Goal: Communication & Community: Answer question/provide support

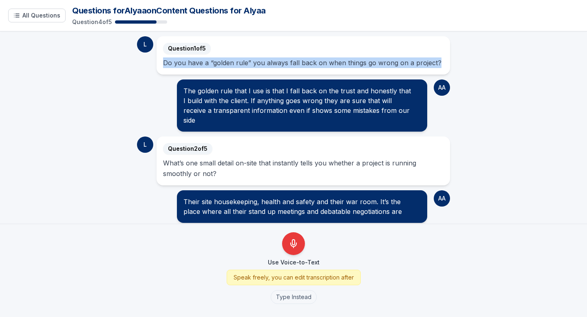
drag, startPoint x: 436, startPoint y: 60, endPoint x: 163, endPoint y: 63, distance: 273.6
click at [163, 63] on div "Question 1 of 5 Do you have a “golden rule” you always fall back on when things…" at bounding box center [304, 55] width 294 height 38
copy div "Do you have a “golden rule” you always fall back on when things go wrong on a p…"
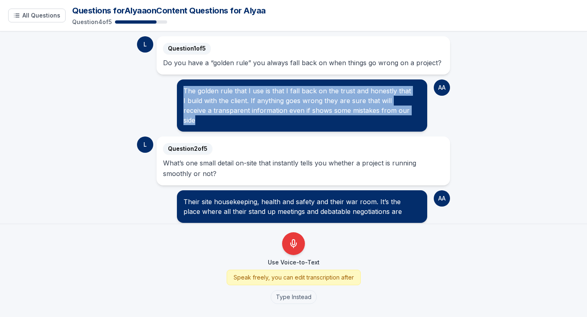
drag, startPoint x: 402, startPoint y: 111, endPoint x: 178, endPoint y: 93, distance: 225.4
click at [178, 93] on div "The golden rule that I use is that I fall back on the trust and honestly that I…" at bounding box center [302, 106] width 250 height 52
copy div "The golden rule that I use is that I fall back on the trust and honestly that I…"
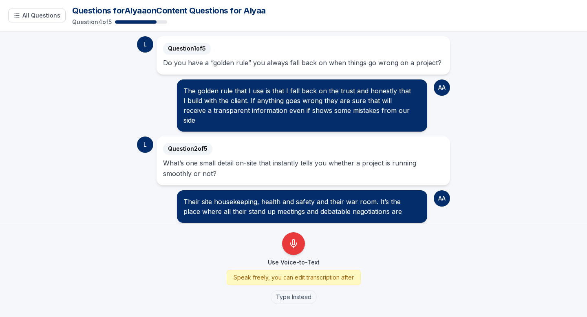
click at [223, 168] on div "What’s one small detail on-site that instantly tells you whether a project is r…" at bounding box center [303, 168] width 281 height 21
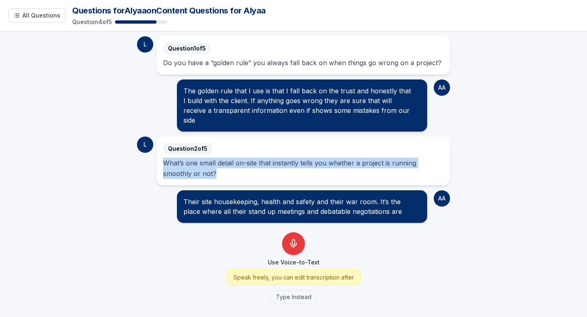
drag, startPoint x: 224, startPoint y: 165, endPoint x: 157, endPoint y: 153, distance: 68.9
click at [157, 153] on div "Question 2 of 5 What’s one small detail on-site that instantly tells you whethe…" at bounding box center [304, 161] width 294 height 49
copy div "What’s one small detail on-site that instantly tells you whether a project is r…"
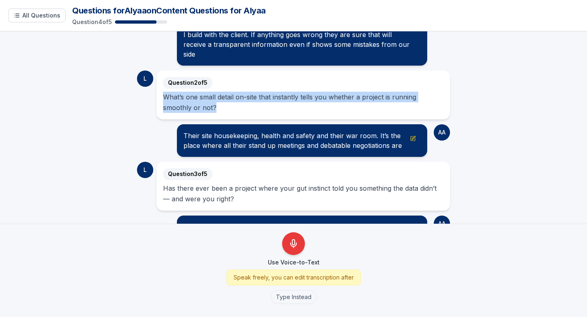
scroll to position [68, 0]
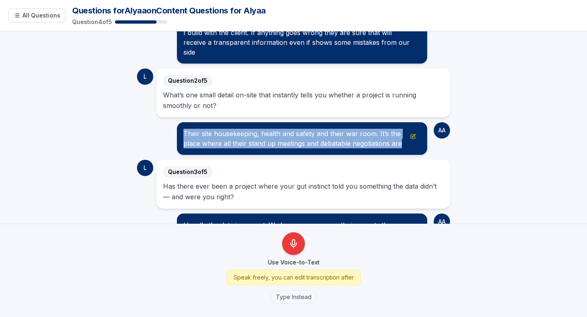
drag, startPoint x: 184, startPoint y: 122, endPoint x: 400, endPoint y: 137, distance: 217.0
click at [400, 137] on div "Their site housekeeping, health and safety and their war room. It’s the place w…" at bounding box center [301, 139] width 237 height 20
copy div "Their site housekeeping, health and safety and their war room. It’s the place w…"
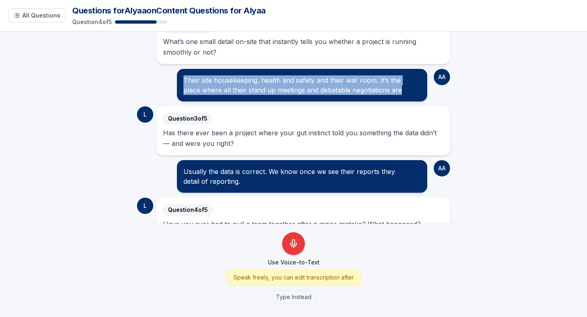
scroll to position [132, 0]
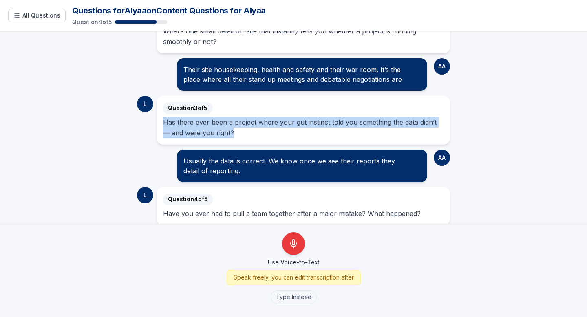
drag, startPoint x: 226, startPoint y: 122, endPoint x: 159, endPoint y: 113, distance: 67.6
click at [159, 113] on div "Question 3 of 5 Has there ever been a project where your gut instinct told you …" at bounding box center [304, 120] width 294 height 49
copy div "Has there ever been a project where your gut instinct told you something the da…"
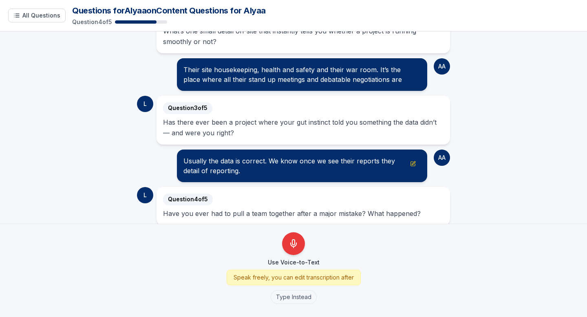
click at [233, 162] on div "Usually the data is correct. We know once we see their reports they detail of r…" at bounding box center [301, 166] width 237 height 20
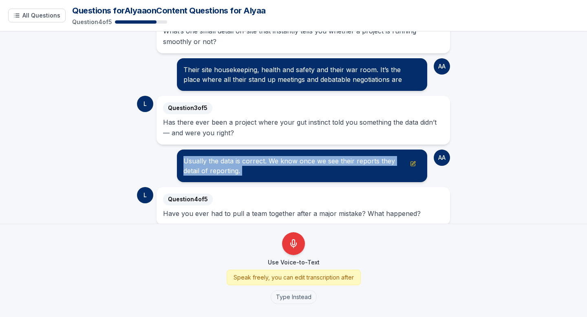
drag, startPoint x: 233, startPoint y: 162, endPoint x: 183, endPoint y: 152, distance: 50.9
click at [183, 156] on div "Usually the data is correct. We know once we see their reports they detail of r…" at bounding box center [301, 166] width 237 height 20
copy div "Usually the data is correct. We know once we see their reports they detail of r…"
